Goal: Transaction & Acquisition: Purchase product/service

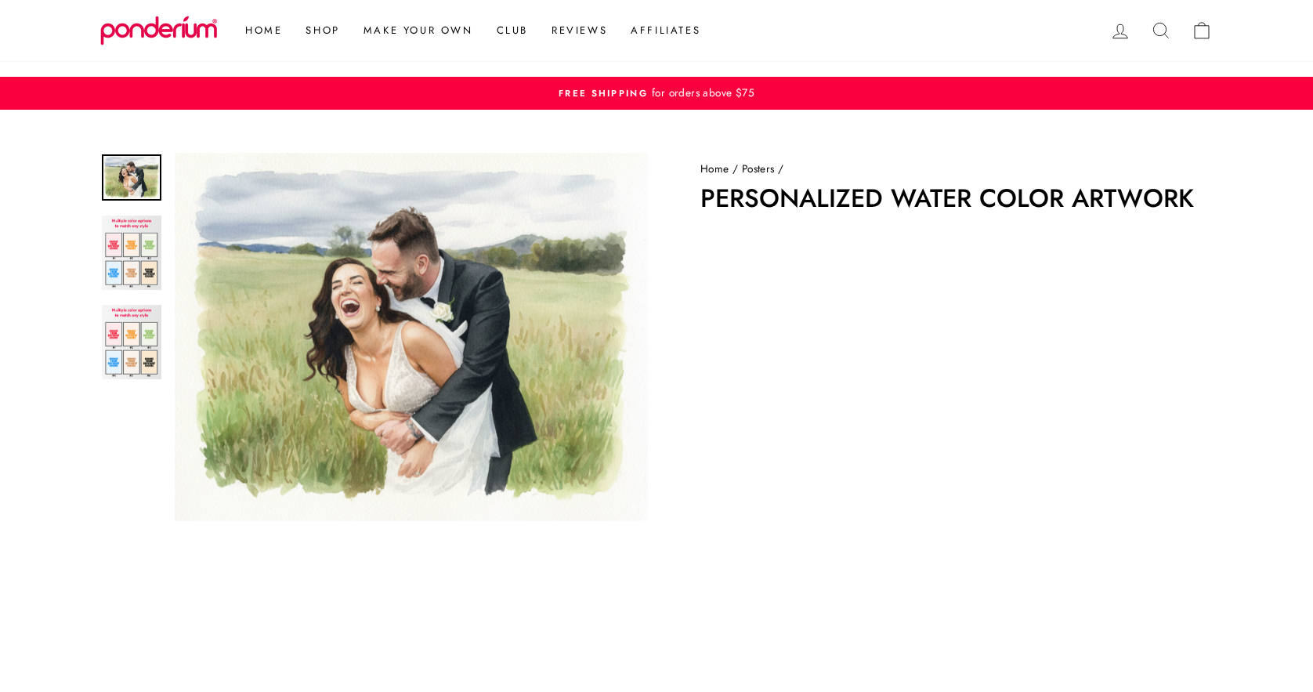
scroll to position [260, 0]
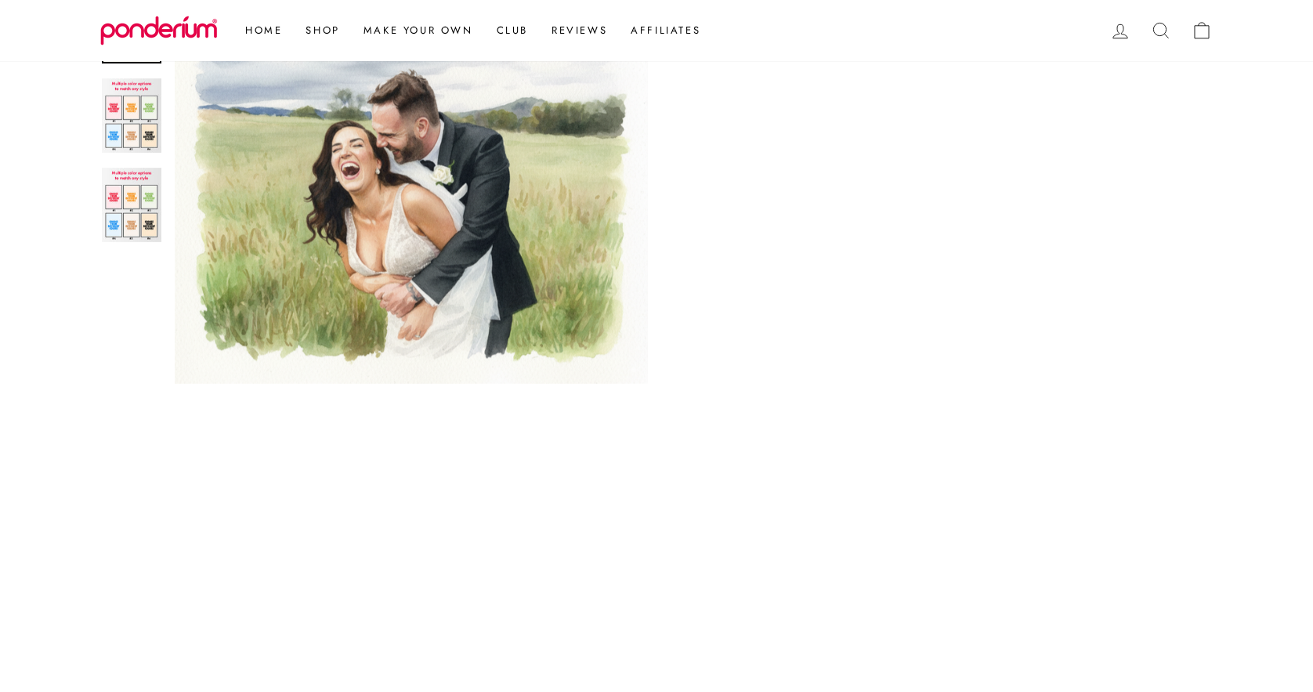
scroll to position [221, 0]
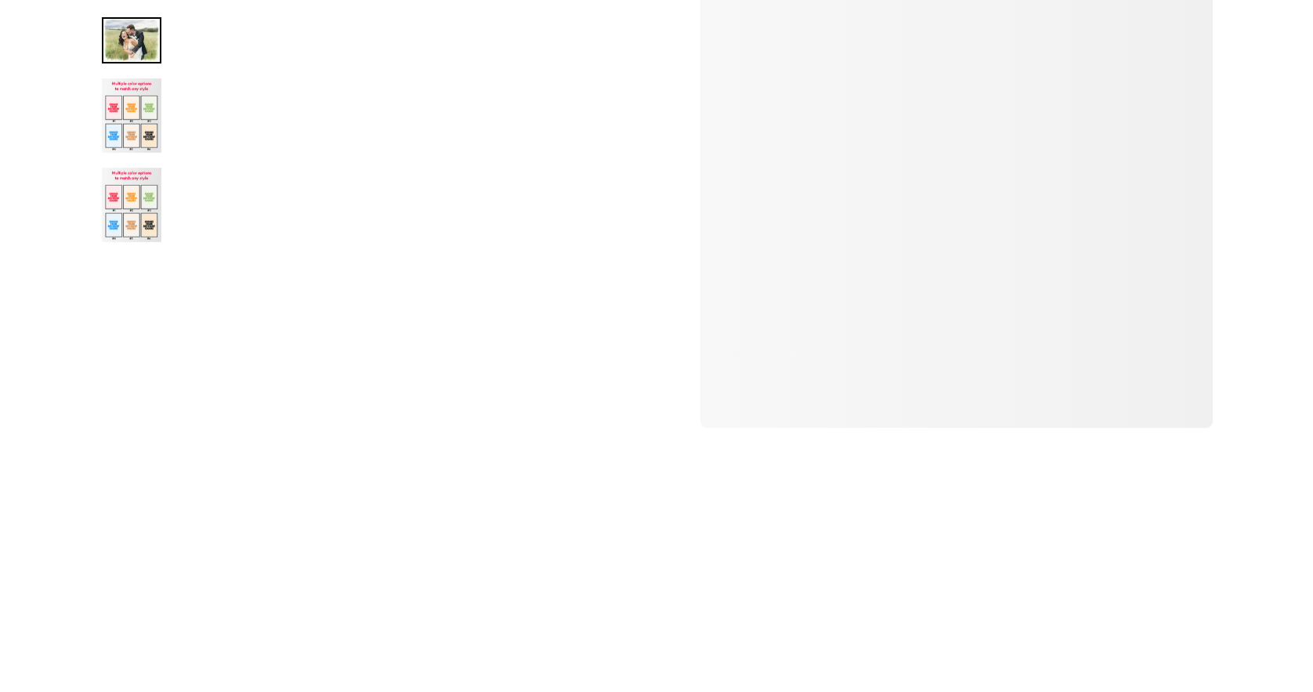
scroll to position [284, 0]
